Goal: Book appointment/travel/reservation

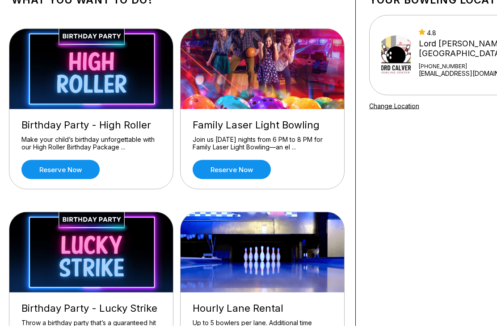
scroll to position [63, 2]
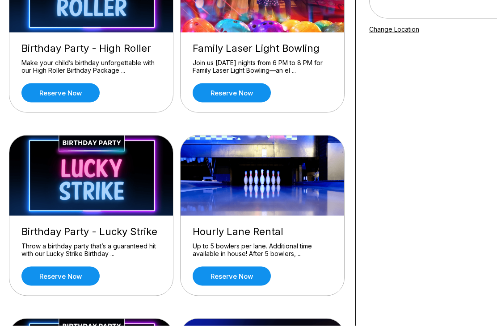
click at [223, 284] on link "Reserve now" at bounding box center [231, 276] width 78 height 19
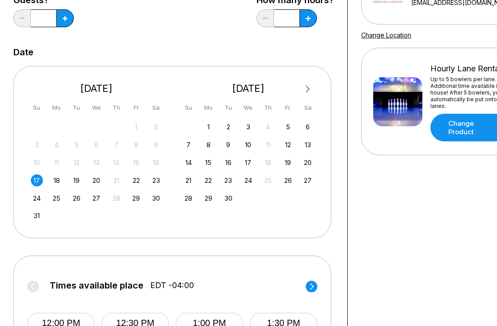
scroll to position [144, 0]
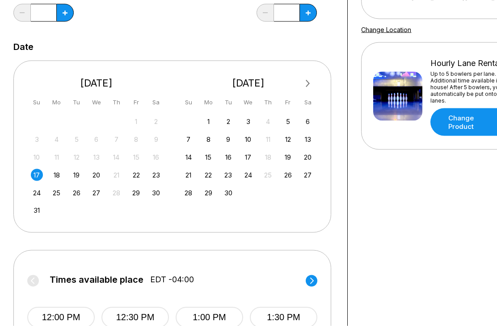
click at [34, 174] on div "17" at bounding box center [37, 175] width 12 height 12
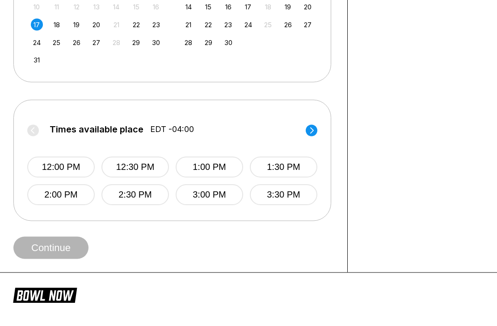
scroll to position [295, 0]
click at [123, 163] on button "12:30 PM" at bounding box center [134, 167] width 67 height 21
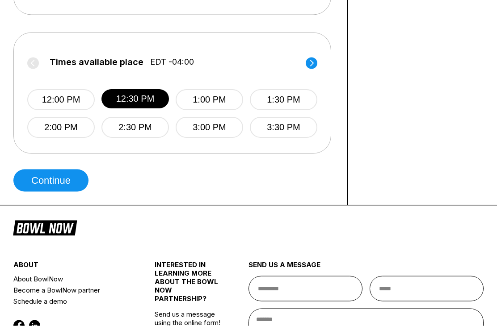
click at [46, 176] on button "Continue" at bounding box center [50, 181] width 75 height 22
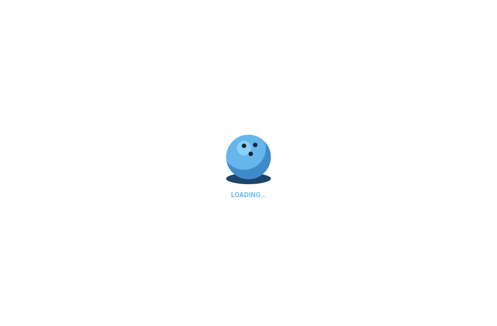
select select "**"
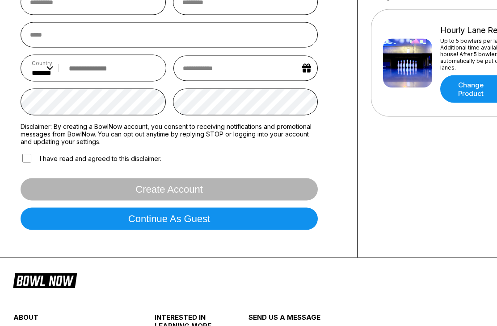
scroll to position [178, 0]
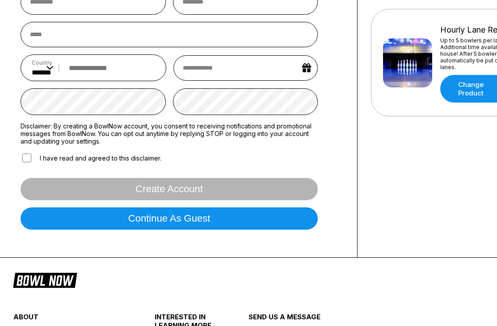
click at [83, 230] on button "Continue as guest" at bounding box center [169, 219] width 297 height 22
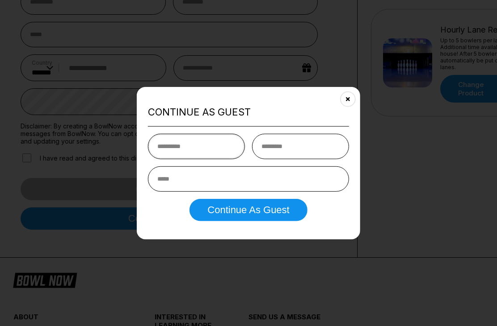
click at [171, 159] on input "text" at bounding box center [196, 146] width 97 height 25
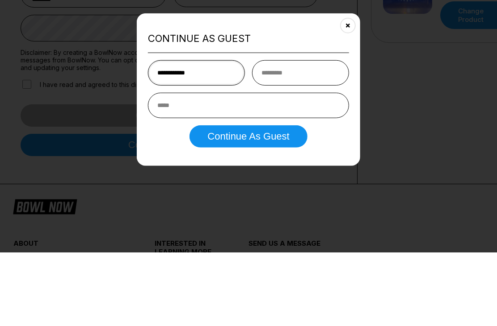
type input "**********"
click at [286, 134] on input "text" at bounding box center [300, 146] width 97 height 25
type input "******"
click at [186, 167] on input "email" at bounding box center [248, 179] width 201 height 25
type input "**********"
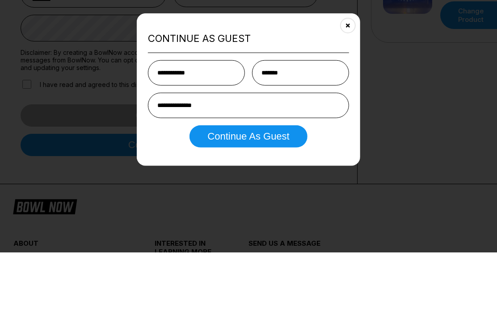
click at [215, 199] on button "Continue as Guest" at bounding box center [247, 210] width 117 height 22
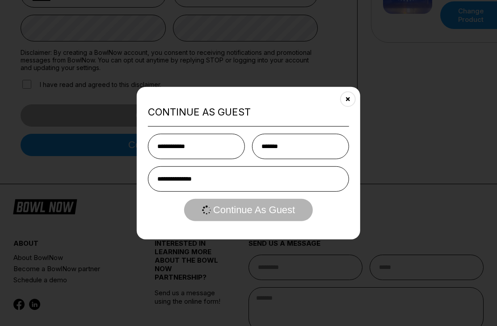
scroll to position [0, 0]
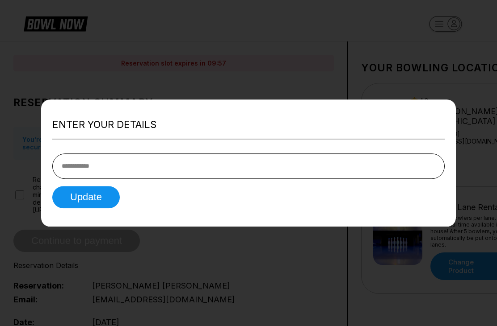
click at [102, 159] on input "tel" at bounding box center [248, 166] width 392 height 25
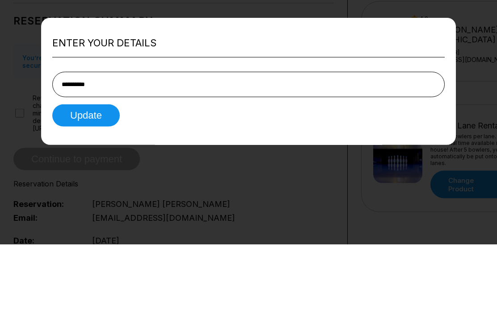
type input "**********"
click at [69, 186] on button "Update" at bounding box center [85, 197] width 67 height 22
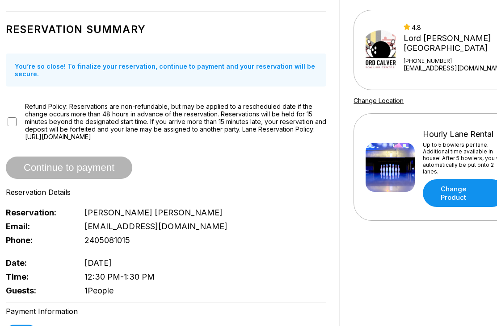
scroll to position [73, 0]
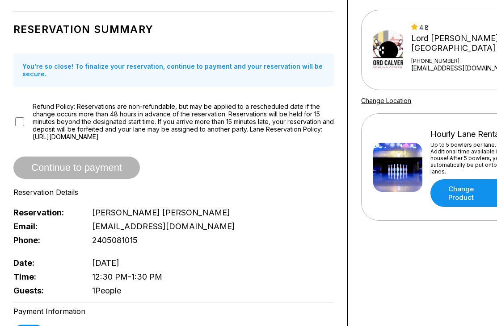
click at [55, 172] on span "Continue to payment" at bounding box center [76, 168] width 126 height 9
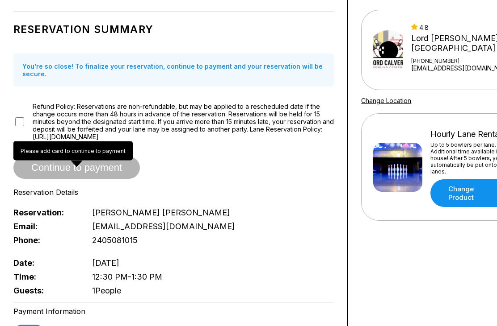
click at [50, 95] on div "Reservation Summary You’re so close! To finalize your reservation, continue to …" at bounding box center [173, 157] width 320 height 281
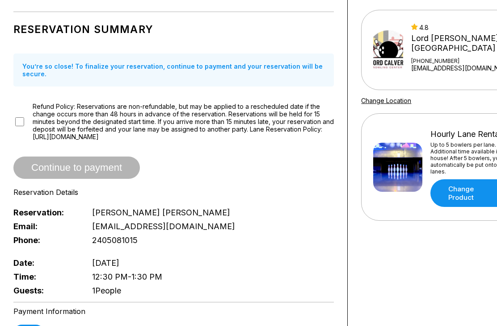
click at [111, 216] on span "[PERSON_NAME]" at bounding box center [161, 212] width 138 height 9
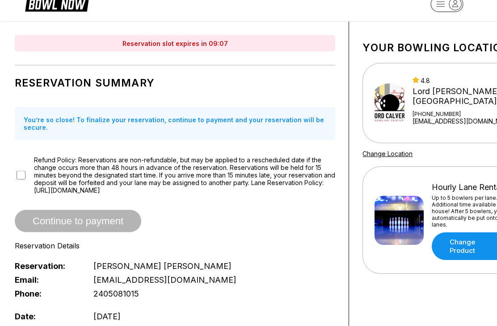
scroll to position [0, 0]
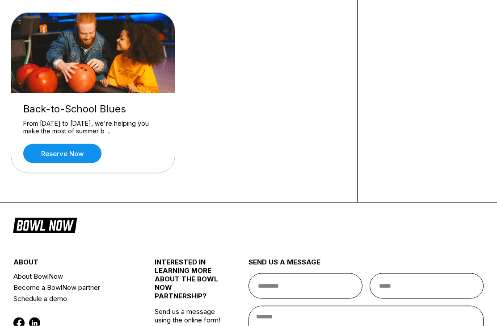
click at [65, 156] on link "Reserve now" at bounding box center [62, 153] width 78 height 19
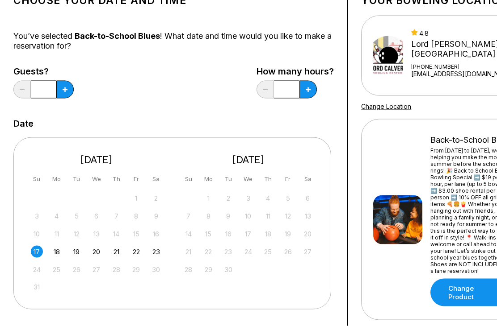
scroll to position [67, 0]
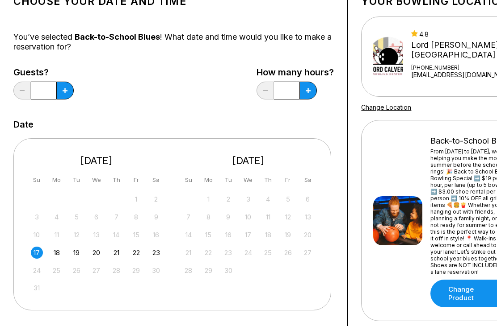
click at [71, 85] on button at bounding box center [64, 91] width 17 height 18
click at [67, 91] on icon at bounding box center [65, 90] width 5 height 5
click at [67, 93] on button at bounding box center [64, 91] width 17 height 18
click at [66, 92] on icon at bounding box center [65, 90] width 5 height 5
type input "*"
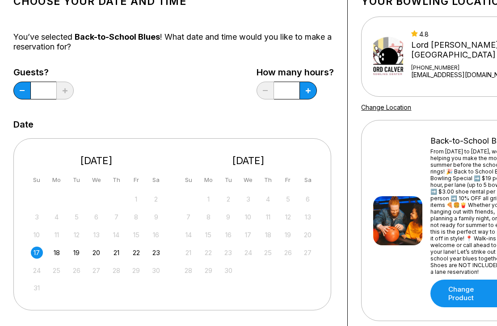
click at [315, 92] on button at bounding box center [307, 91] width 17 height 18
click at [311, 94] on button at bounding box center [307, 91] width 17 height 18
type input "*"
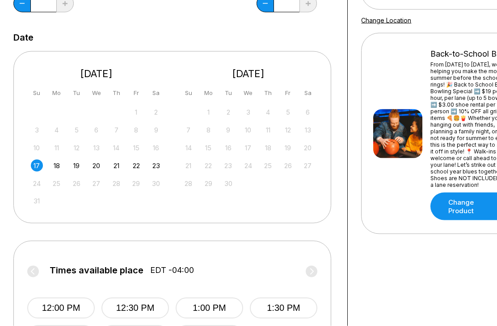
scroll to position [157, 0]
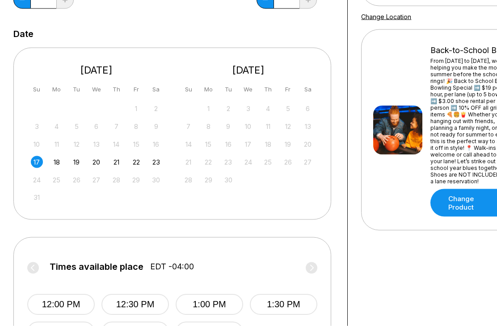
click at [38, 161] on div "17" at bounding box center [37, 162] width 12 height 12
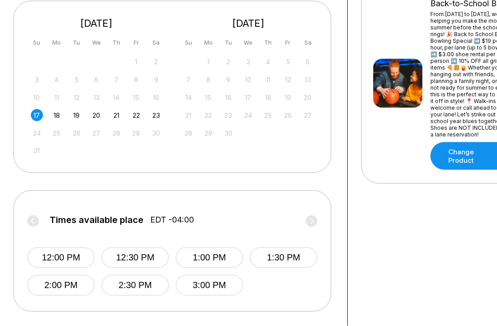
scroll to position [247, 0]
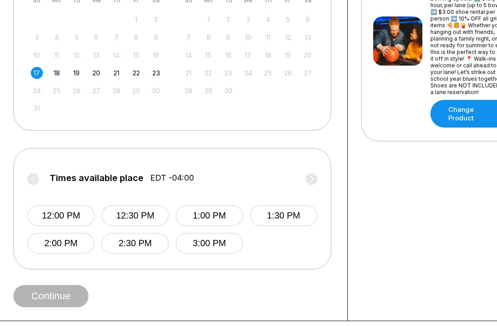
click at [132, 217] on button "12:30 PM" at bounding box center [134, 215] width 67 height 21
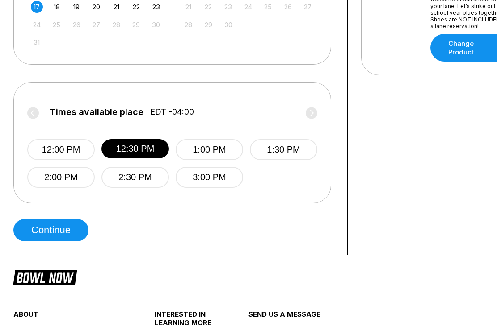
scroll to position [360, 0]
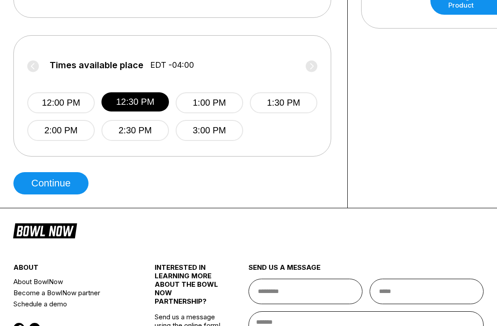
click at [48, 183] on button "Continue" at bounding box center [50, 183] width 75 height 22
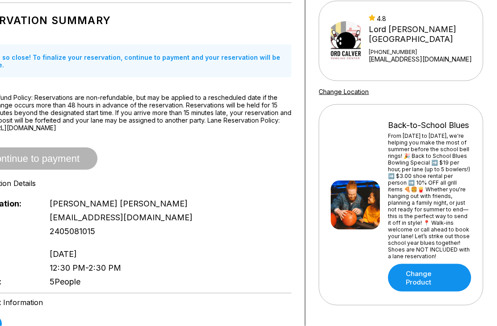
scroll to position [83, 42]
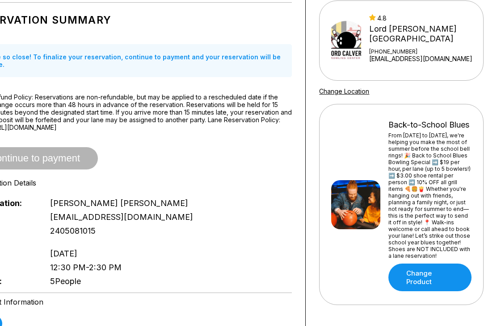
click at [56, 36] on div "Reservation Summary You’re so close! To finalize your reservation, continue to …" at bounding box center [131, 147] width 320 height 281
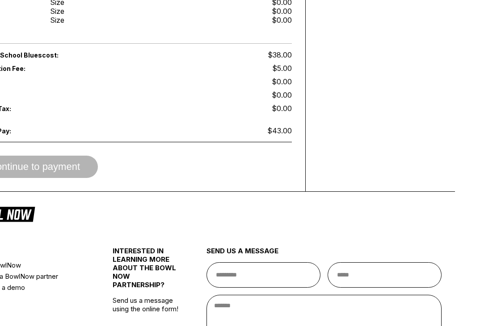
scroll to position [534, 42]
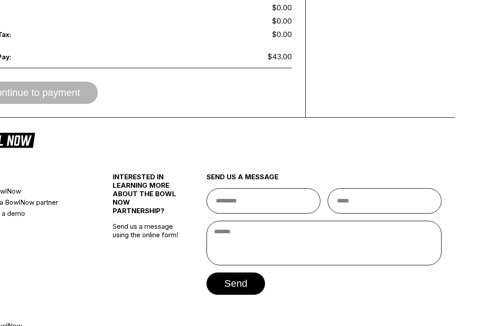
click at [29, 54] on div "Back-to-School Blues cost: $38.00 Reservation Fee: $5.00 Addons: $0.00 Tax: $0.…" at bounding box center [131, 39] width 320 height 130
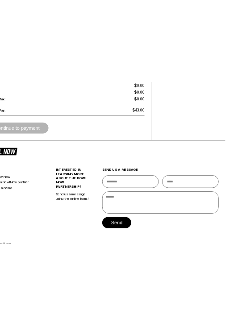
scroll to position [937, 0]
